Goal: Find specific page/section

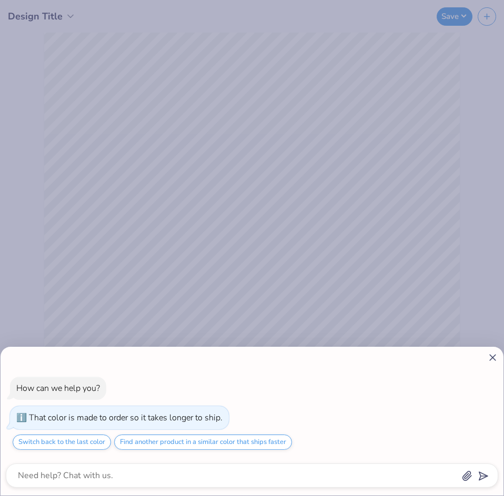
click at [491, 358] on icon at bounding box center [492, 357] width 11 height 11
type textarea "x"
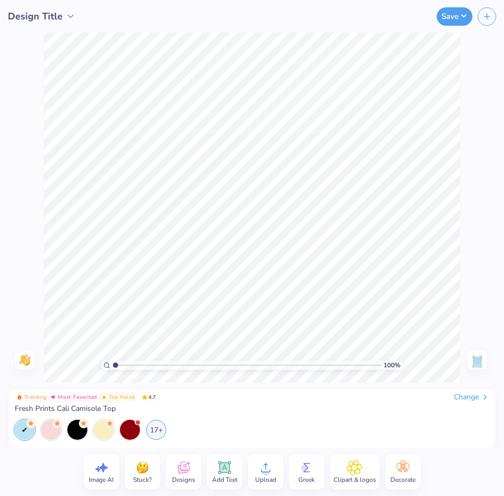
click at [192, 476] on span "Designs" at bounding box center [183, 480] width 23 height 8
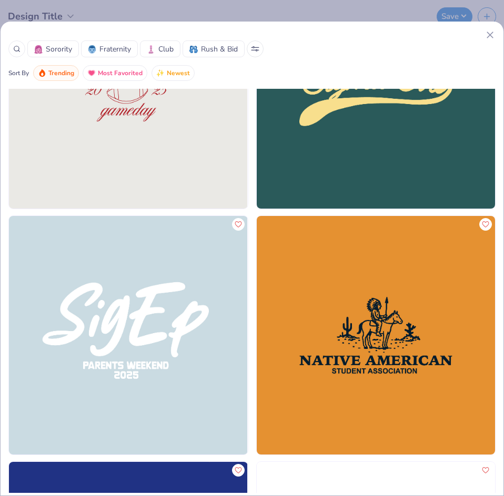
scroll to position [13990, 0]
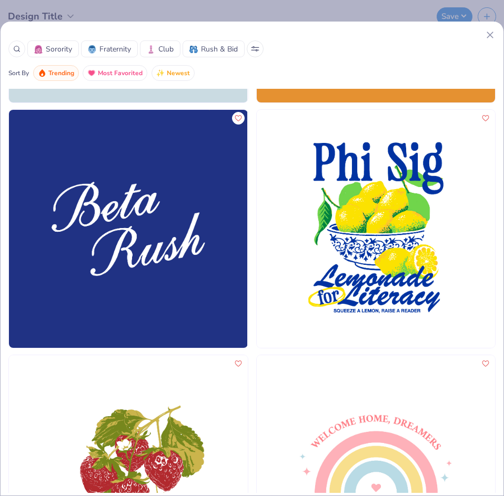
click at [228, 50] on span "Rush & Bid" at bounding box center [219, 49] width 37 height 11
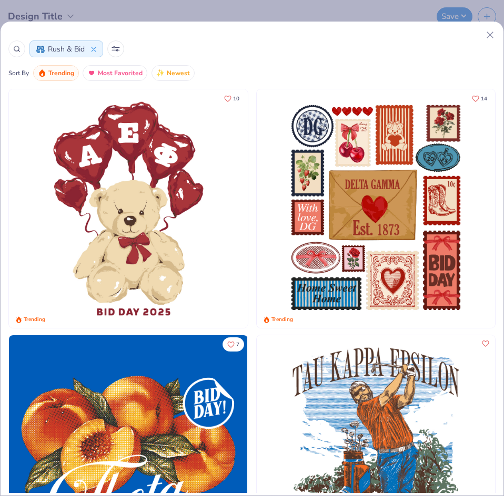
click at [96, 51] on button "Rush & Bid" at bounding box center [66, 48] width 74 height 17
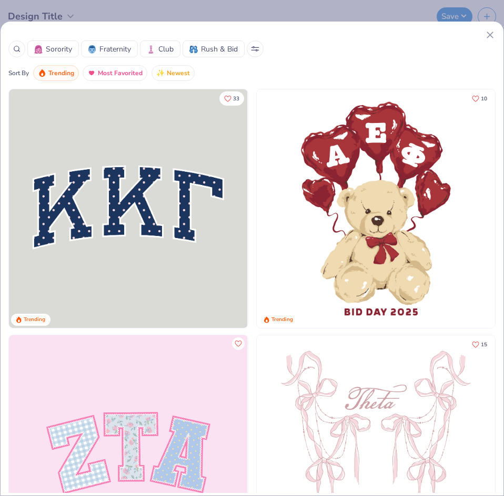
click at [258, 50] on icon at bounding box center [255, 48] width 8 height 5
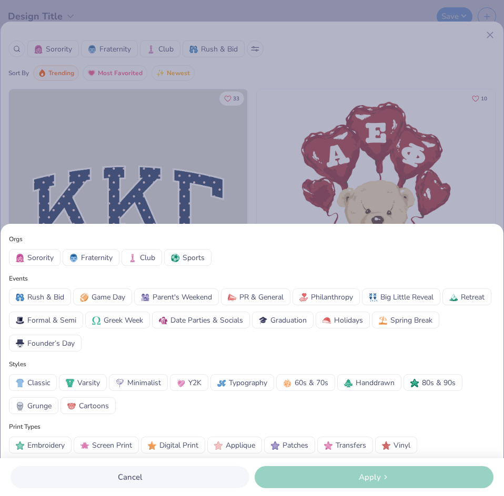
click at [184, 323] on span "Date Parties & Socials" at bounding box center [206, 320] width 73 height 11
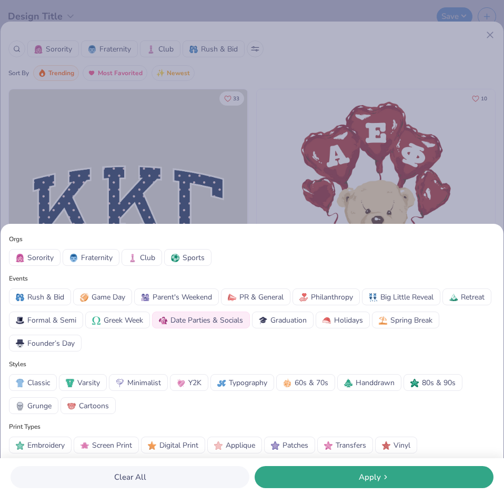
click at [339, 478] on div "Apply" at bounding box center [374, 478] width 232 height 12
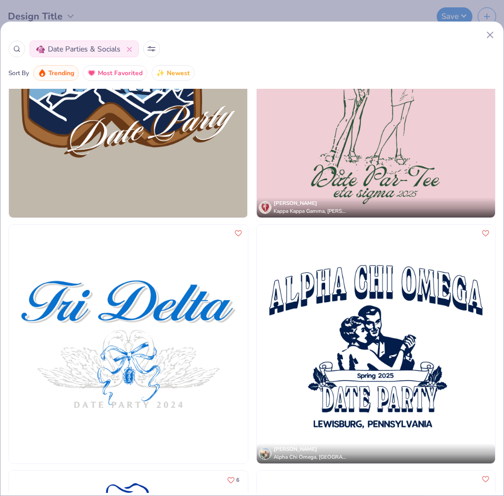
scroll to position [3891, 0]
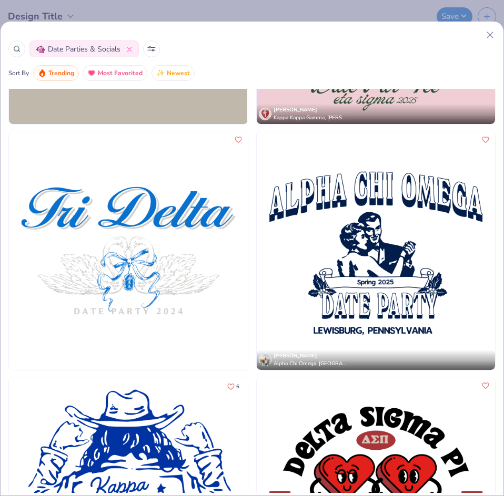
click at [492, 35] on icon at bounding box center [489, 34] width 11 height 11
